Goal: Task Accomplishment & Management: Complete application form

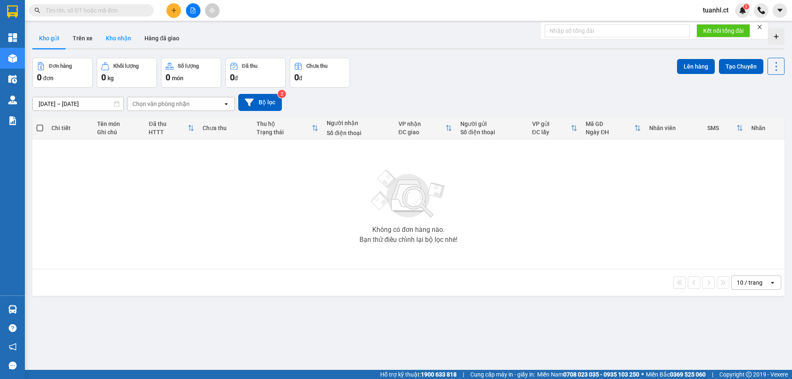
click at [127, 39] on button "Kho nhận" at bounding box center [118, 38] width 39 height 20
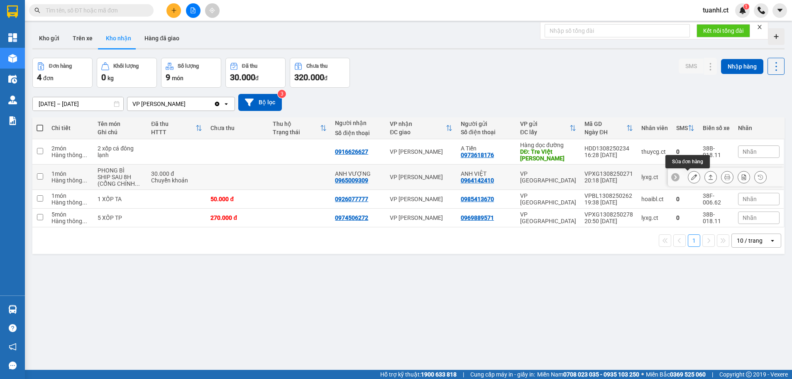
click at [691, 174] on icon at bounding box center [694, 177] width 6 height 6
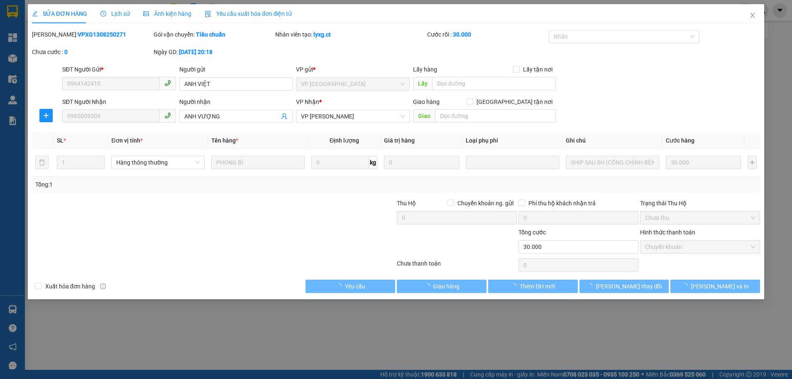
type input "0964142410"
type input "ANH VIỆT"
type input "0965009309"
type input "ANH VƯỢNG"
type input "30.000"
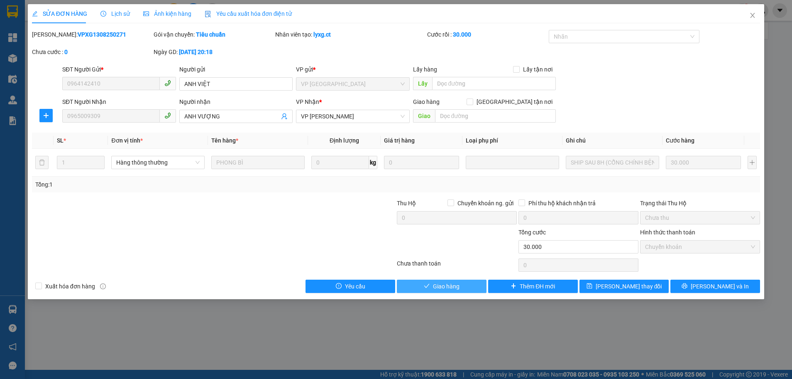
click at [452, 292] on button "Giao hàng" at bounding box center [442, 285] width 90 height 13
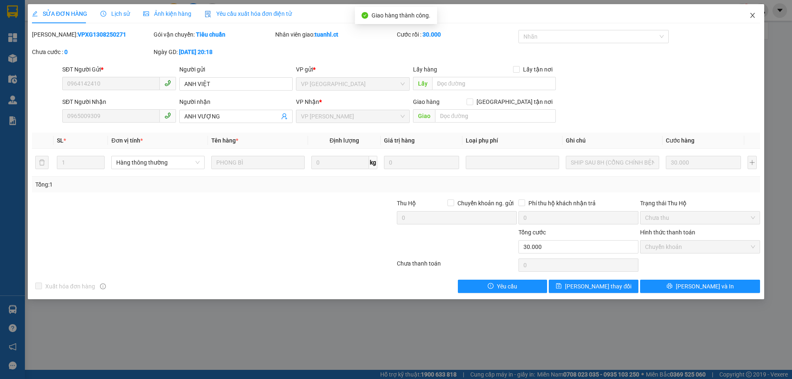
click at [752, 17] on icon "close" at bounding box center [752, 15] width 7 height 7
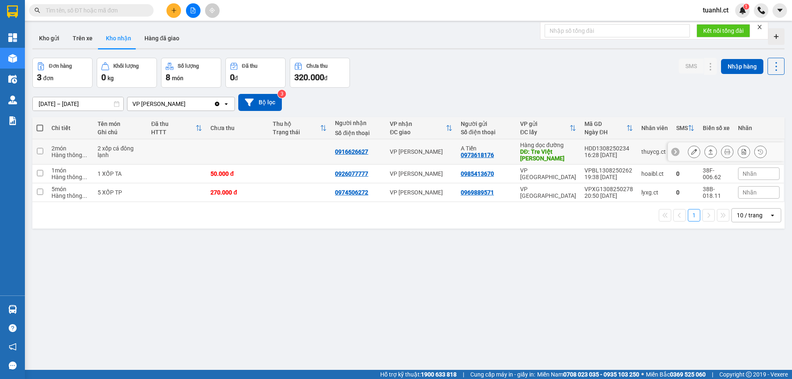
click at [691, 150] on icon at bounding box center [694, 152] width 6 height 6
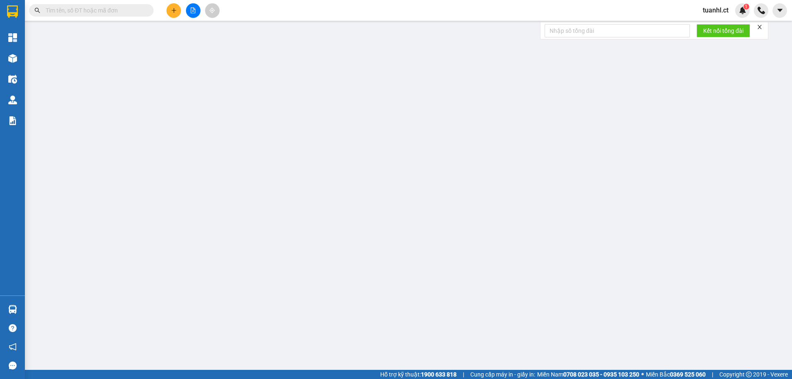
type input "0973618176"
type input "A Tiến"
type input "Tre VIệt [PERSON_NAME]"
type input "0916626627"
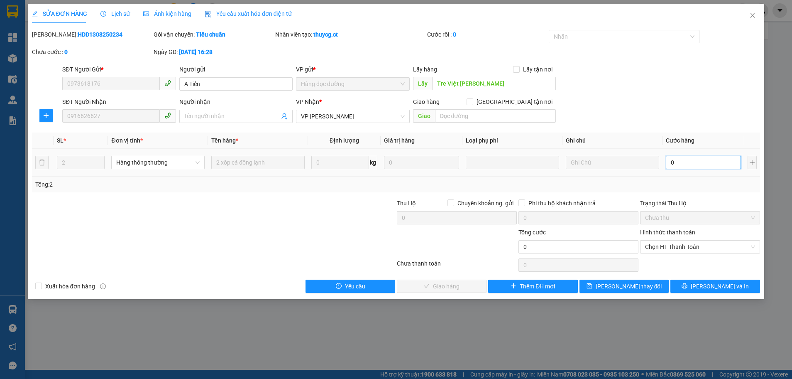
click at [676, 163] on input "0" at bounding box center [703, 162] width 75 height 13
type input "2"
type input "20"
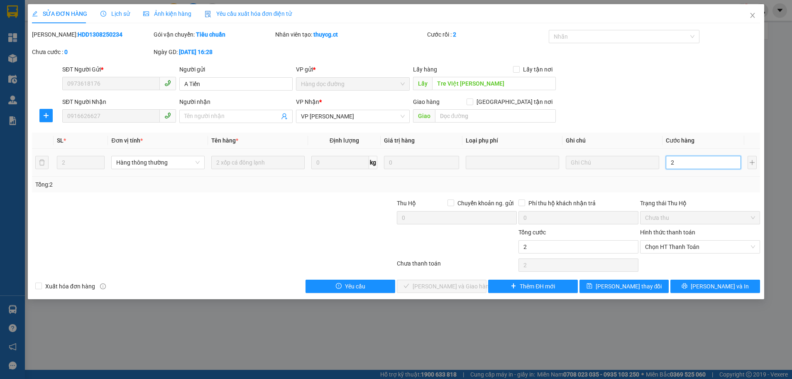
type input "20"
type input "200"
click at [673, 245] on span "Chọn HT Thanh Toán" at bounding box center [700, 246] width 110 height 12
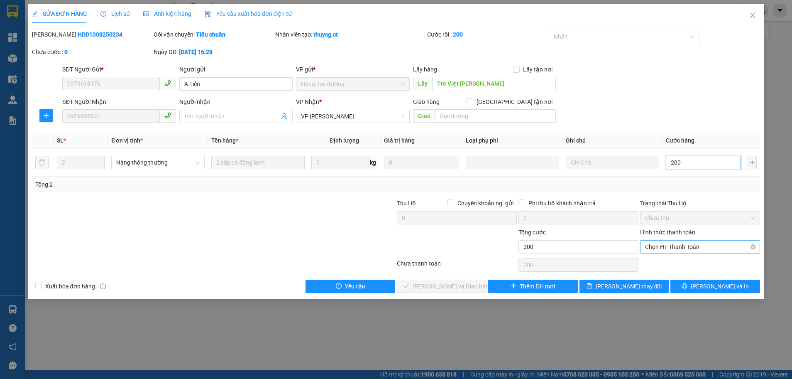
type input "200"
type input "200.000"
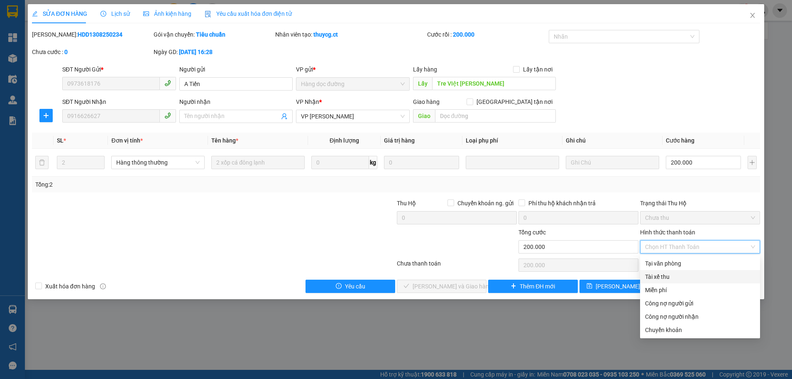
click at [660, 277] on div "Tài xế thu" at bounding box center [700, 276] width 110 height 9
type input "0"
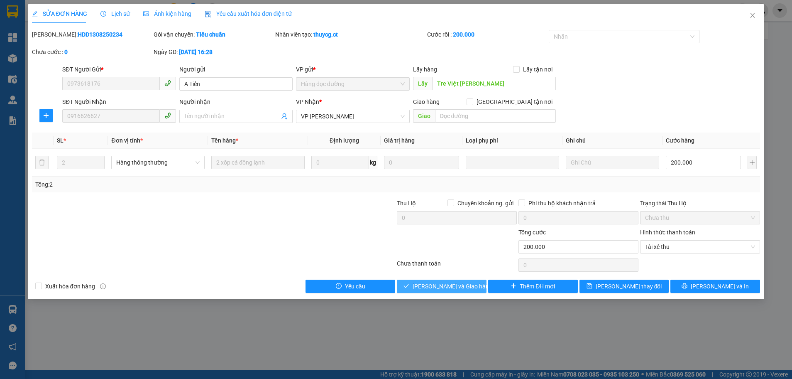
click at [443, 290] on span "[PERSON_NAME] và Giao hàng" at bounding box center [453, 286] width 80 height 9
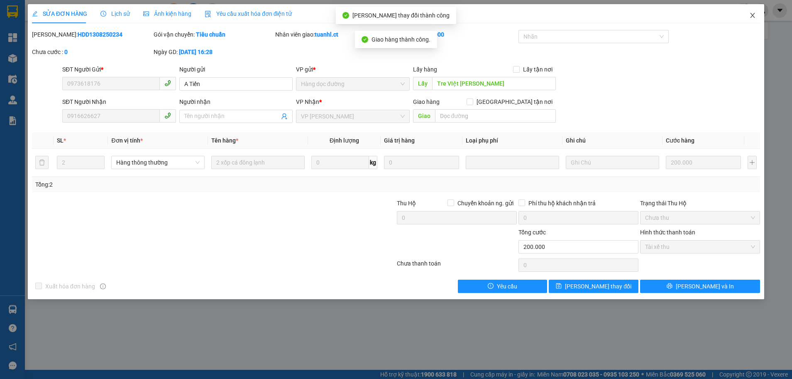
click at [753, 12] on span "Close" at bounding box center [752, 15] width 23 height 23
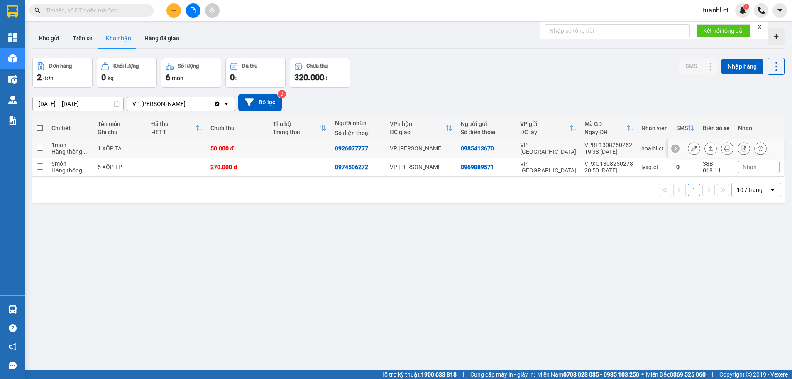
click at [688, 148] on button at bounding box center [694, 148] width 12 height 15
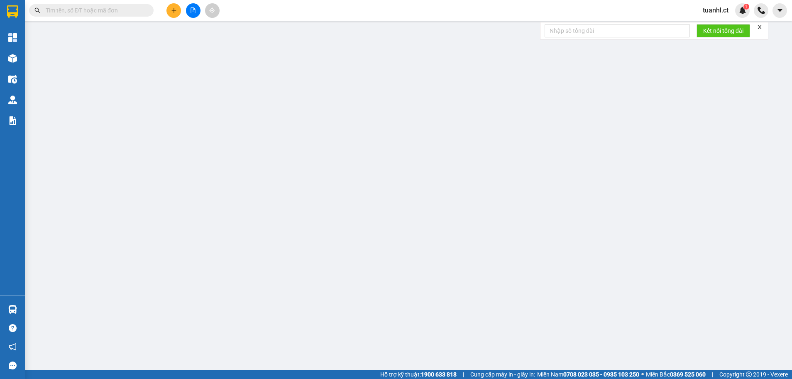
type input "0985413670"
type input "0926077777"
type input "50.000"
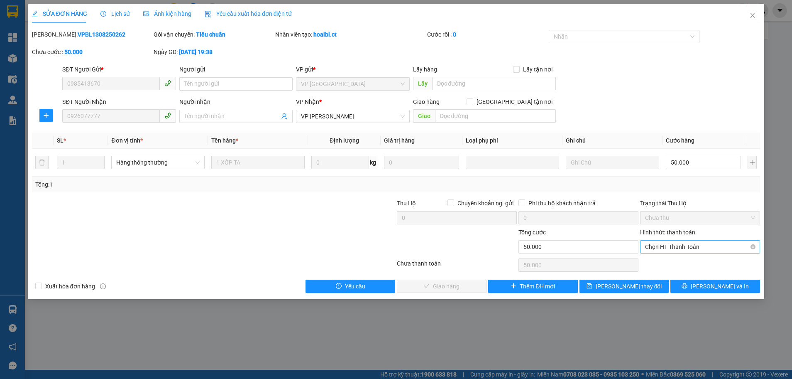
click at [669, 244] on span "Chọn HT Thanh Toán" at bounding box center [700, 246] width 110 height 12
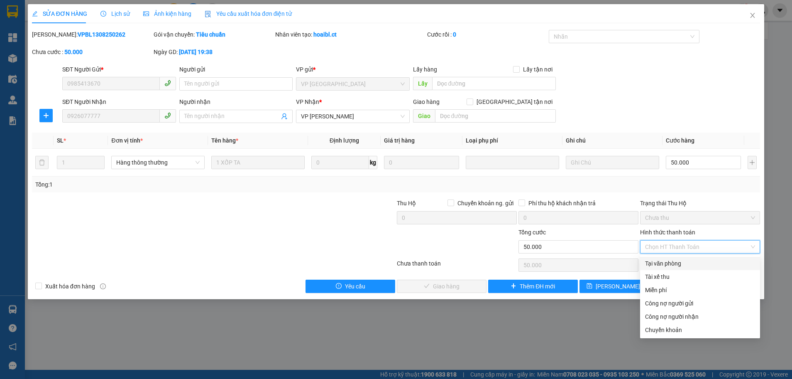
click at [661, 260] on div "Tại văn phòng" at bounding box center [700, 263] width 110 height 9
type input "0"
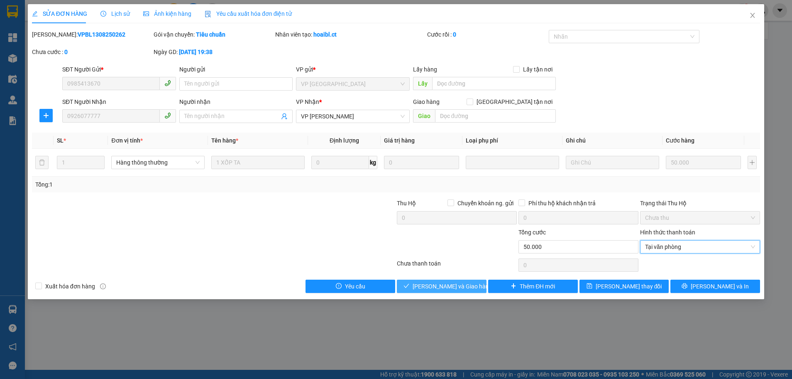
click at [470, 284] on button "[PERSON_NAME] và Giao hàng" at bounding box center [442, 285] width 90 height 13
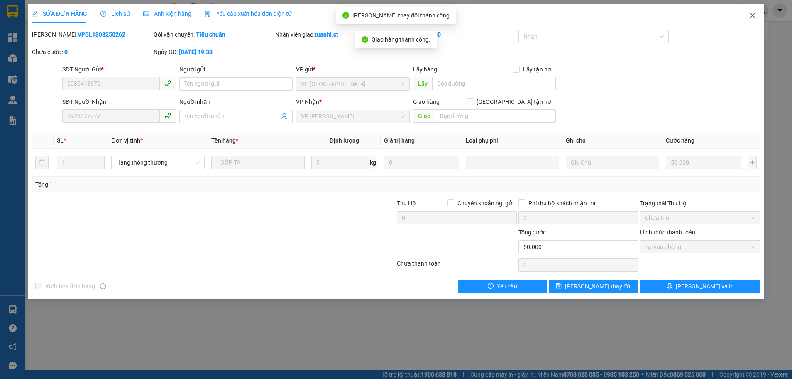
click at [745, 16] on span "Close" at bounding box center [752, 15] width 23 height 23
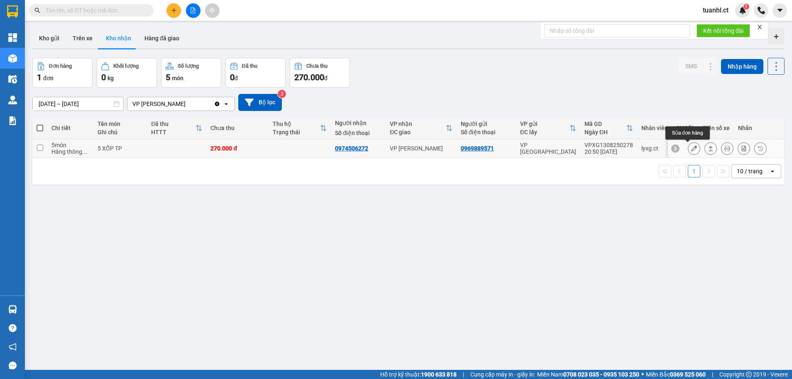
click at [691, 150] on icon at bounding box center [694, 148] width 6 height 6
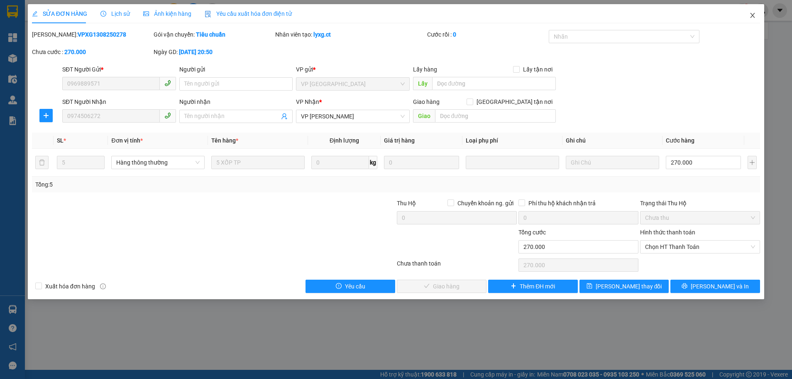
click at [756, 17] on icon "close" at bounding box center [752, 15] width 7 height 7
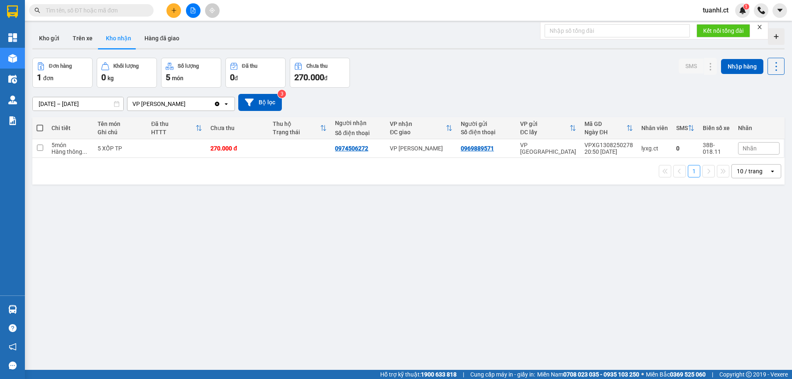
click at [93, 7] on input "text" at bounding box center [95, 10] width 98 height 9
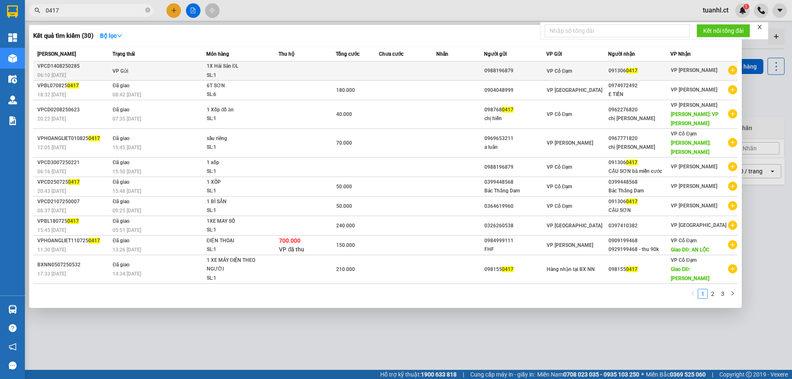
type input "0417"
click at [475, 71] on td at bounding box center [460, 70] width 48 height 19
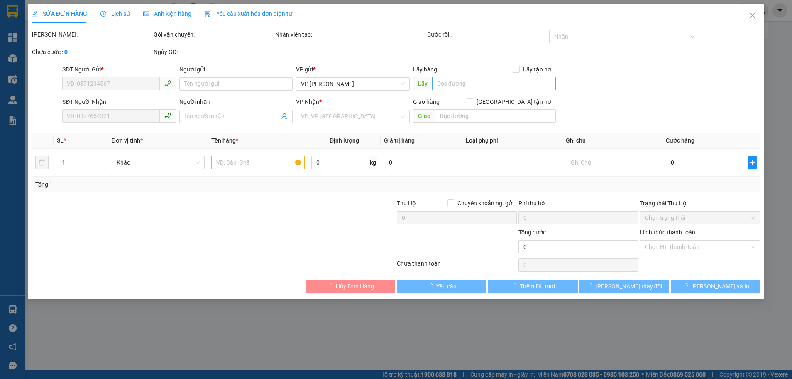
type input "0988196879"
type input "0913060417"
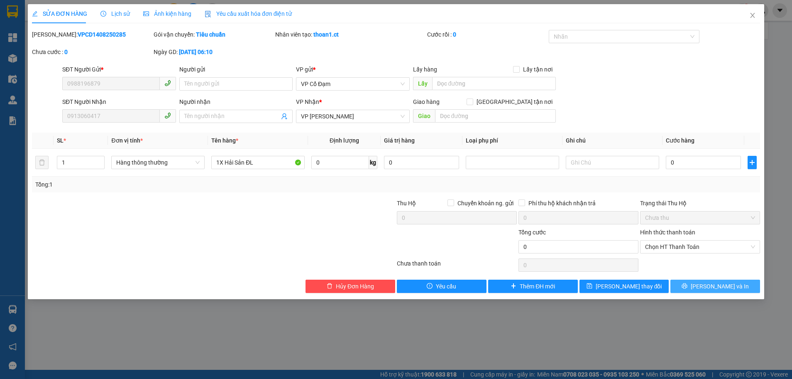
click at [716, 282] on span "[PERSON_NAME] và In" at bounding box center [720, 286] width 58 height 9
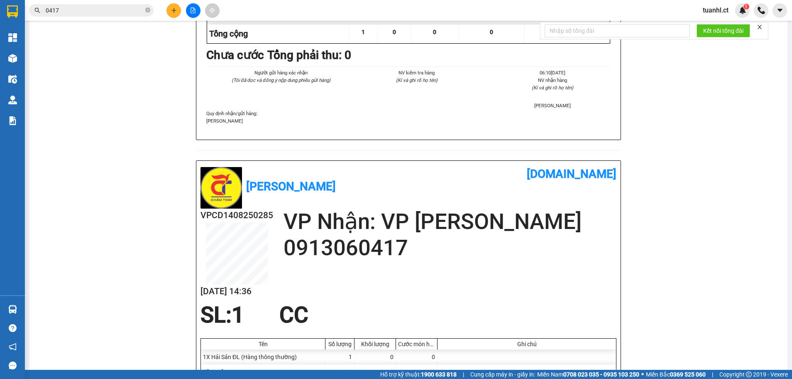
scroll to position [208, 0]
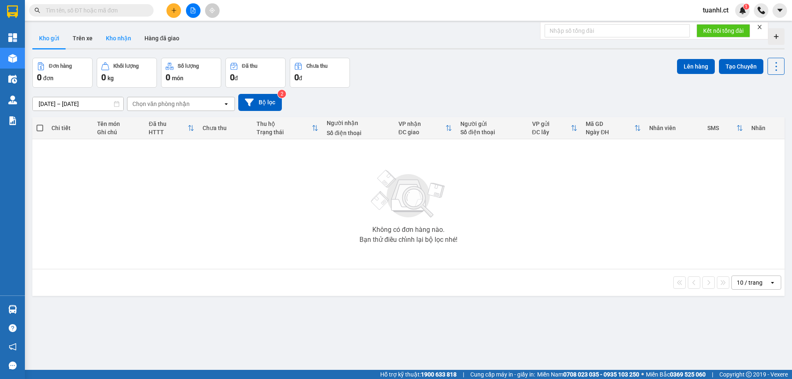
click at [114, 41] on button "Kho nhận" at bounding box center [118, 38] width 39 height 20
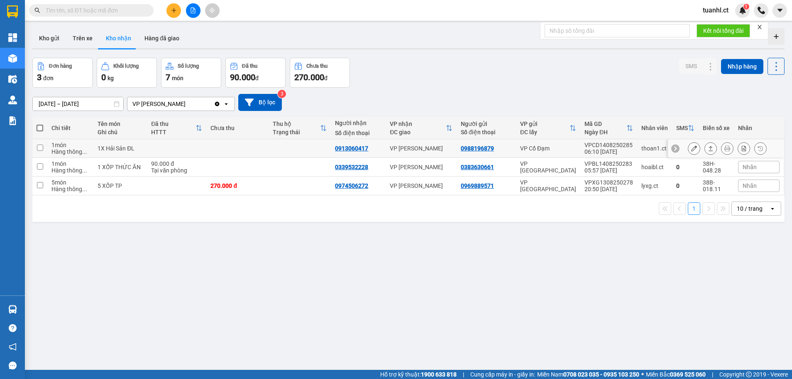
click at [694, 151] on div at bounding box center [727, 148] width 79 height 12
click at [691, 149] on icon at bounding box center [694, 148] width 6 height 6
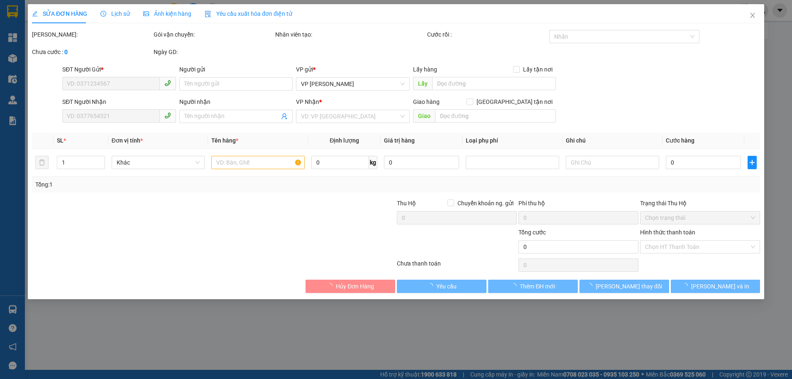
type input "0988196879"
type input "0913060417"
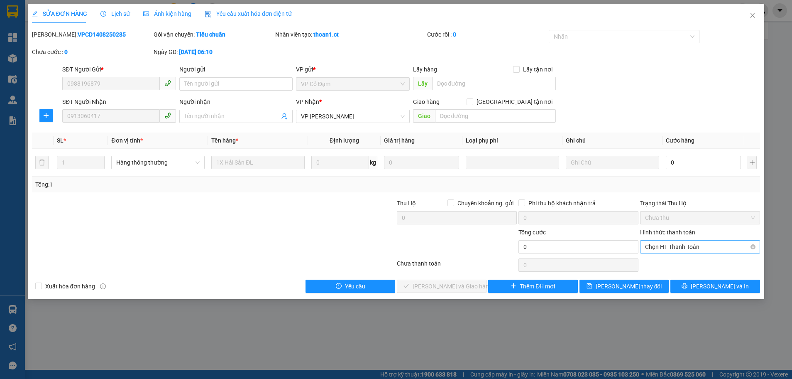
click at [705, 247] on span "Chọn HT Thanh Toán" at bounding box center [700, 246] width 110 height 12
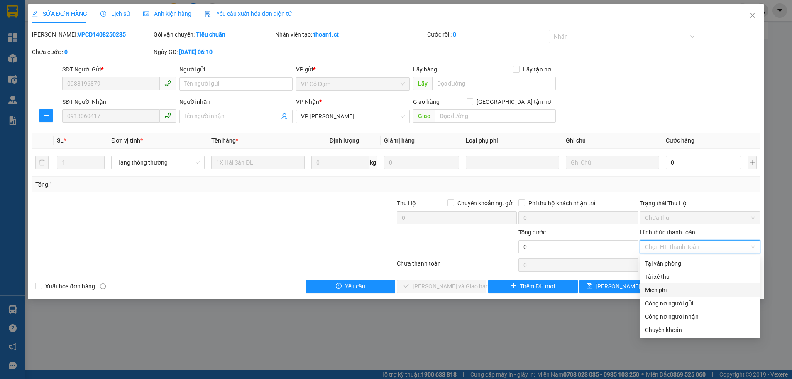
click at [668, 291] on div "Miễn phí" at bounding box center [700, 289] width 110 height 9
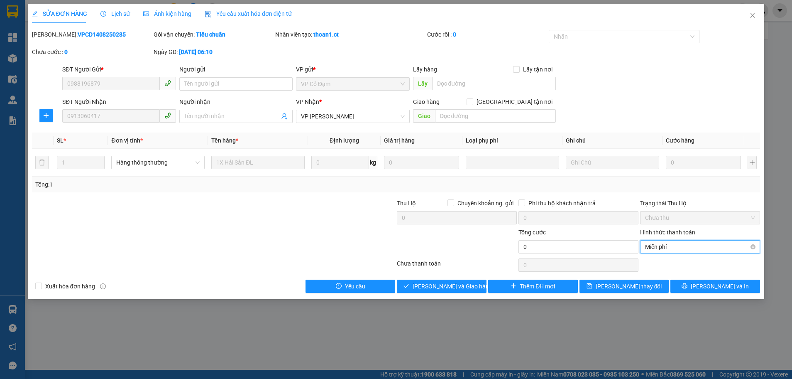
click at [682, 248] on span "Miễn phí" at bounding box center [700, 246] width 110 height 12
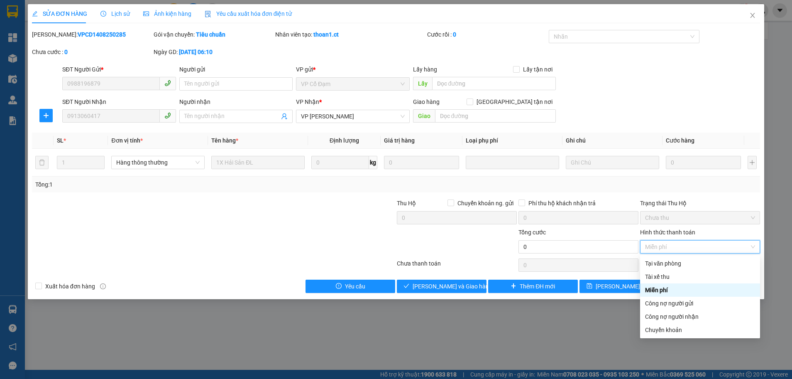
click at [659, 291] on div "Miễn phí" at bounding box center [700, 289] width 110 height 9
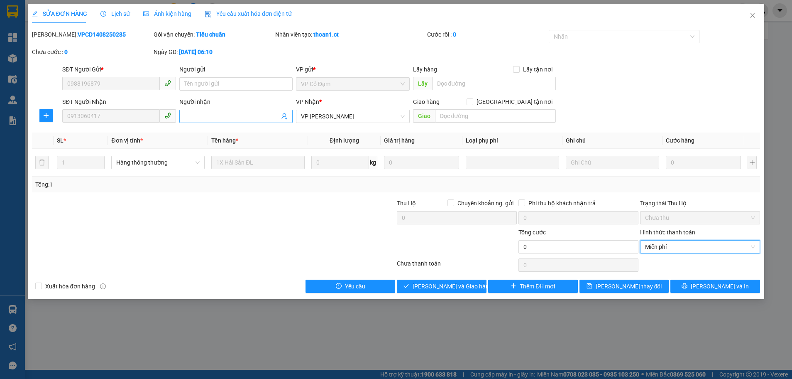
click at [260, 116] on input "Người nhận" at bounding box center [232, 116] width 96 height 9
type input "b"
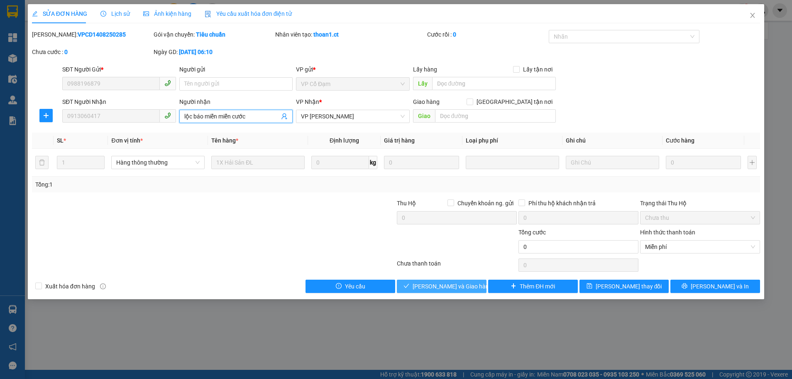
type input "lộc báo miễn miễn cước"
click at [446, 285] on span "Lưu và Giao hàng" at bounding box center [453, 286] width 80 height 9
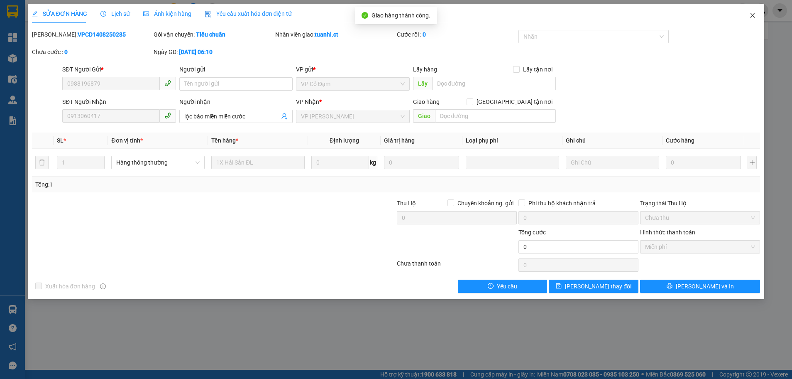
click at [756, 12] on span "Close" at bounding box center [752, 15] width 23 height 23
